Goal: Task Accomplishment & Management: Manage account settings

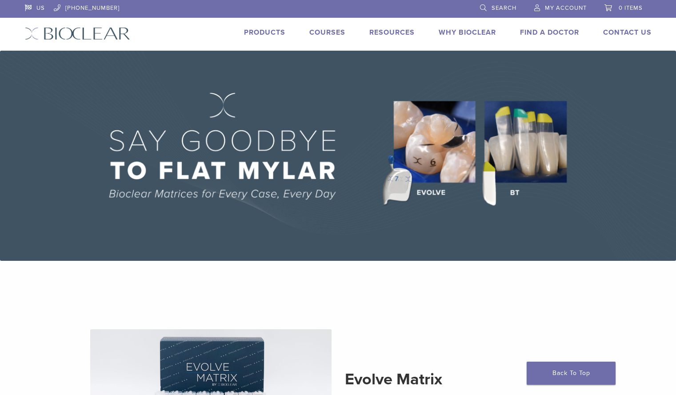
click at [582, 4] on span "My Account" at bounding box center [566, 7] width 42 height 7
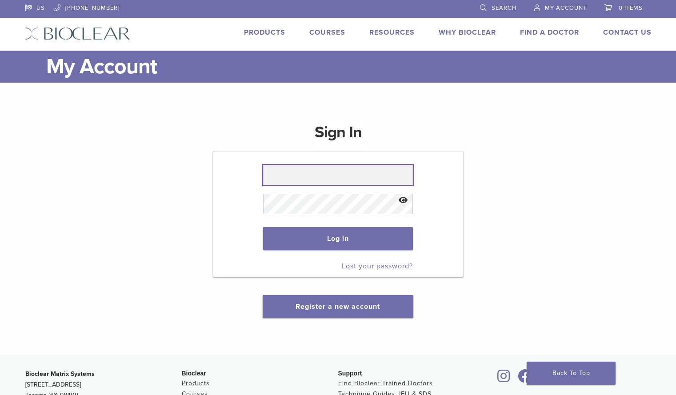
click at [298, 177] on input "text" at bounding box center [338, 175] width 150 height 20
type input "**********"
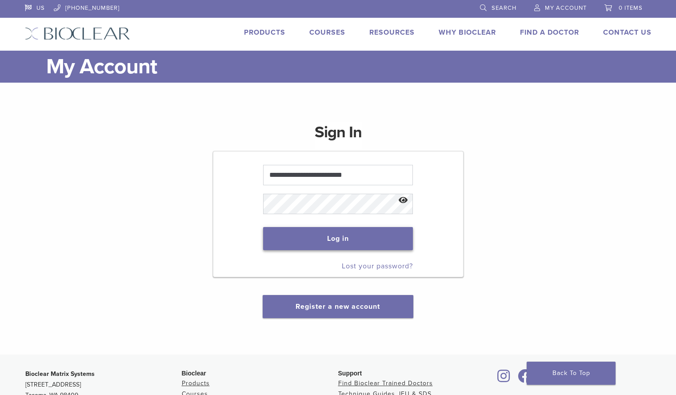
click at [306, 243] on button "Log in" at bounding box center [338, 238] width 150 height 23
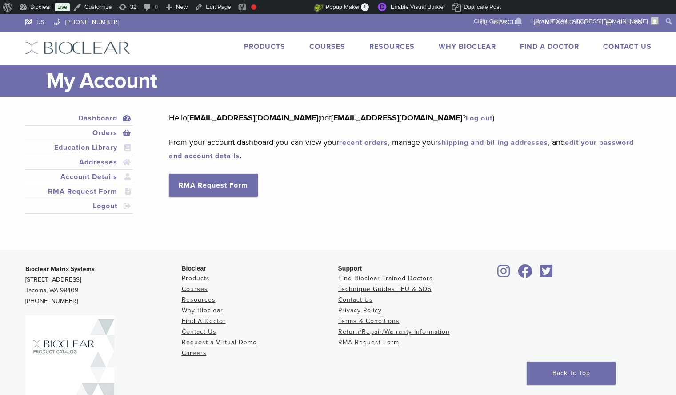
click at [100, 132] on link "Orders" at bounding box center [79, 133] width 105 height 11
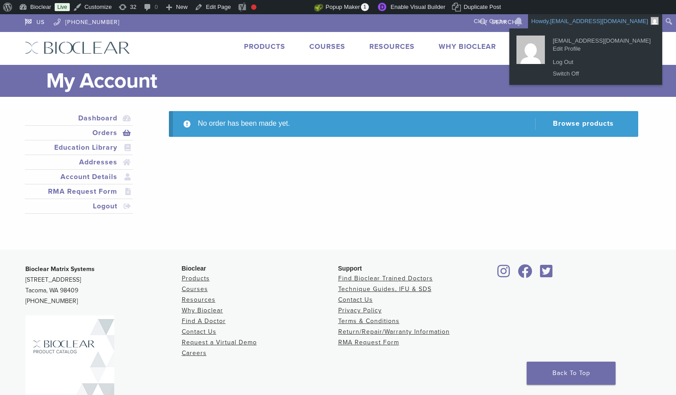
click at [573, 21] on span "[EMAIL_ADDRESS][DOMAIN_NAME]" at bounding box center [600, 21] width 98 height 7
